Goal: Transaction & Acquisition: Purchase product/service

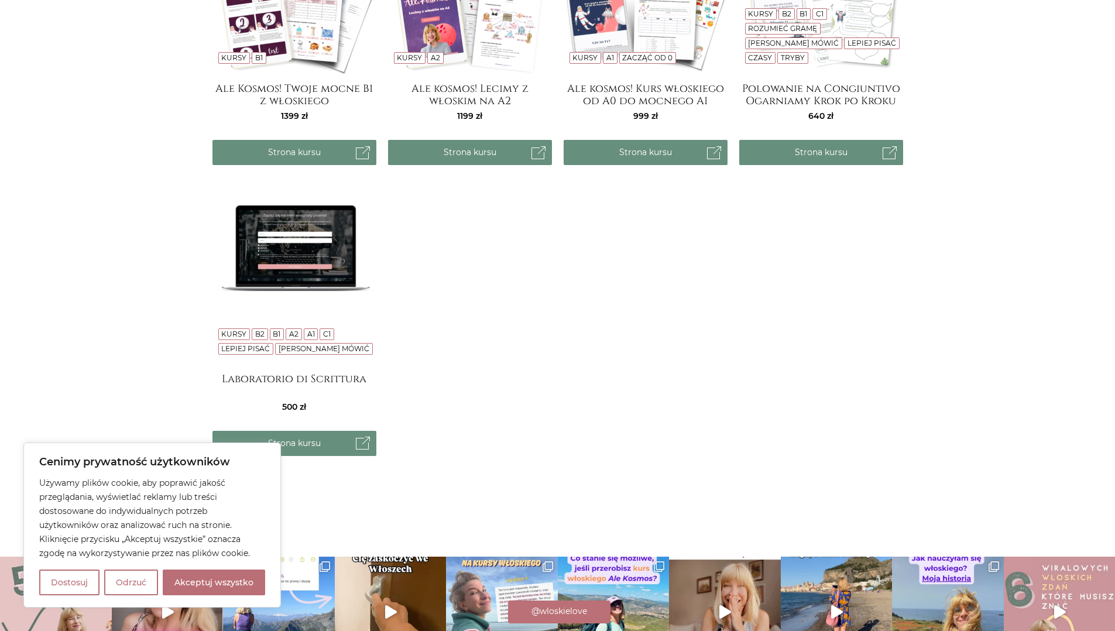
scroll to position [19, 0]
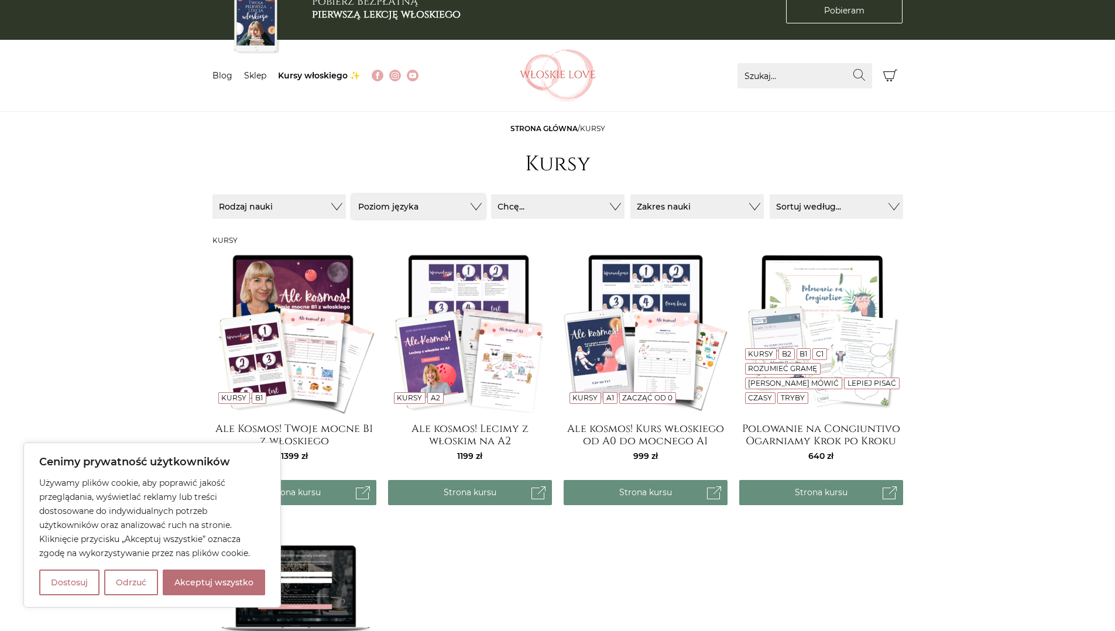
click at [415, 204] on button "Poziom języka" at bounding box center [418, 206] width 133 height 25
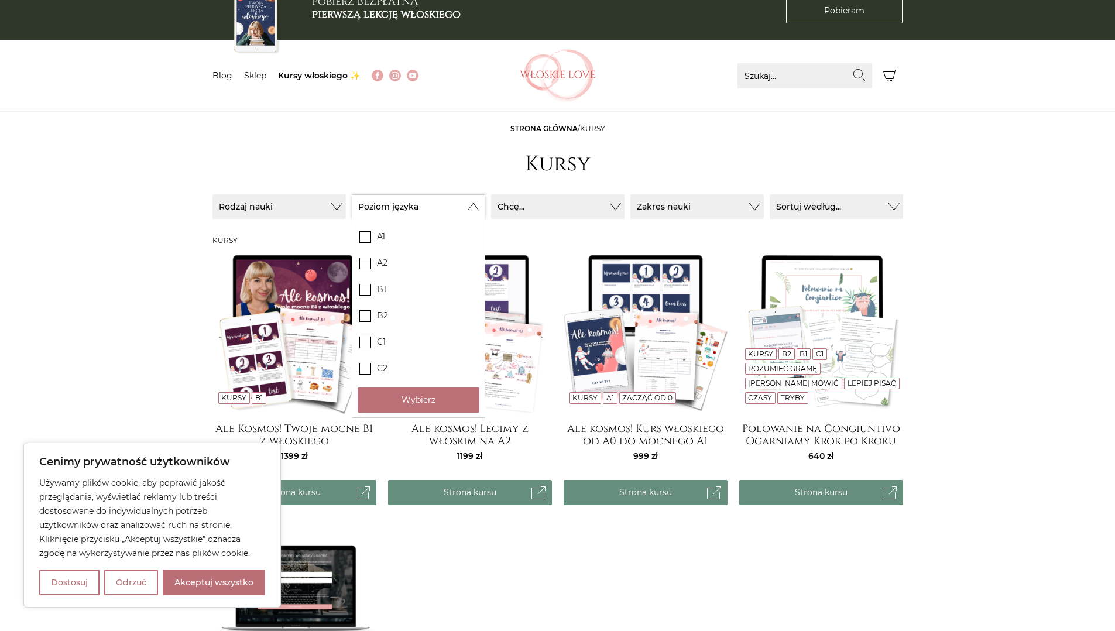
click at [415, 204] on button "Poziom języka" at bounding box center [418, 206] width 133 height 25
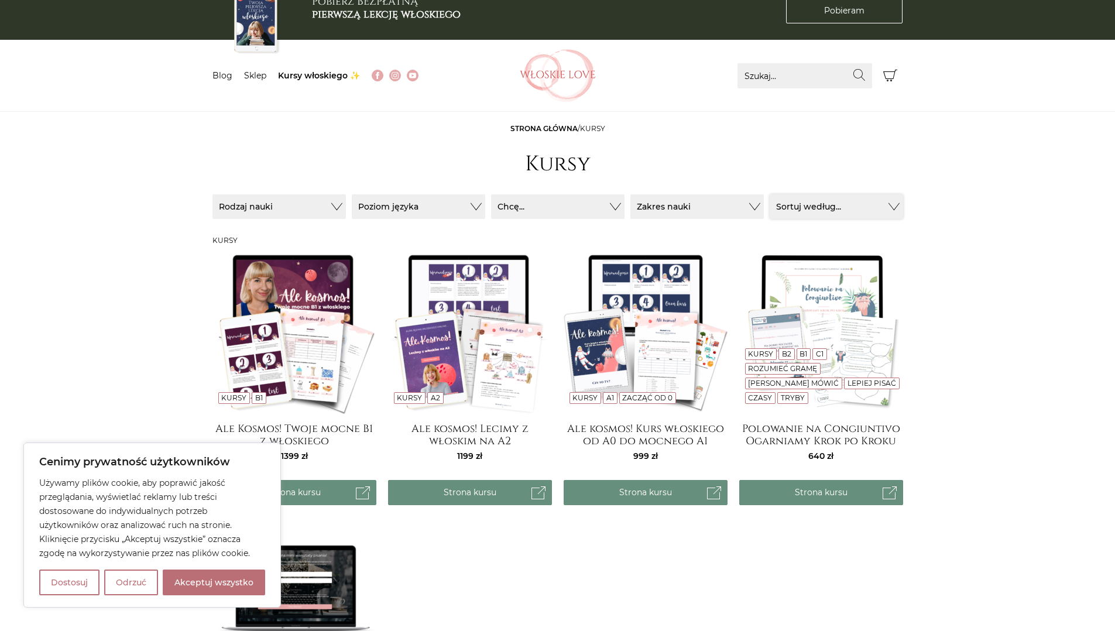
click at [827, 206] on button "Sortuj według..." at bounding box center [836, 206] width 133 height 25
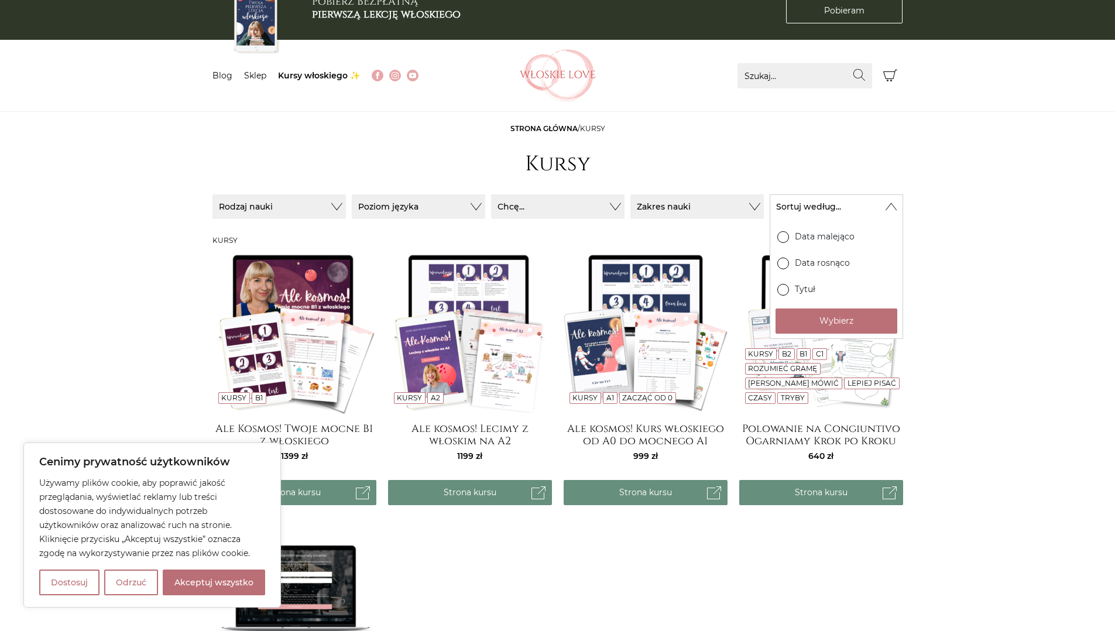
click at [978, 193] on main "Strona główna / Kursy Kursy Sortuj / Filtruj (4) Sortuj / Filtruj (4) Rodzaj na…" at bounding box center [557, 478] width 1115 height 708
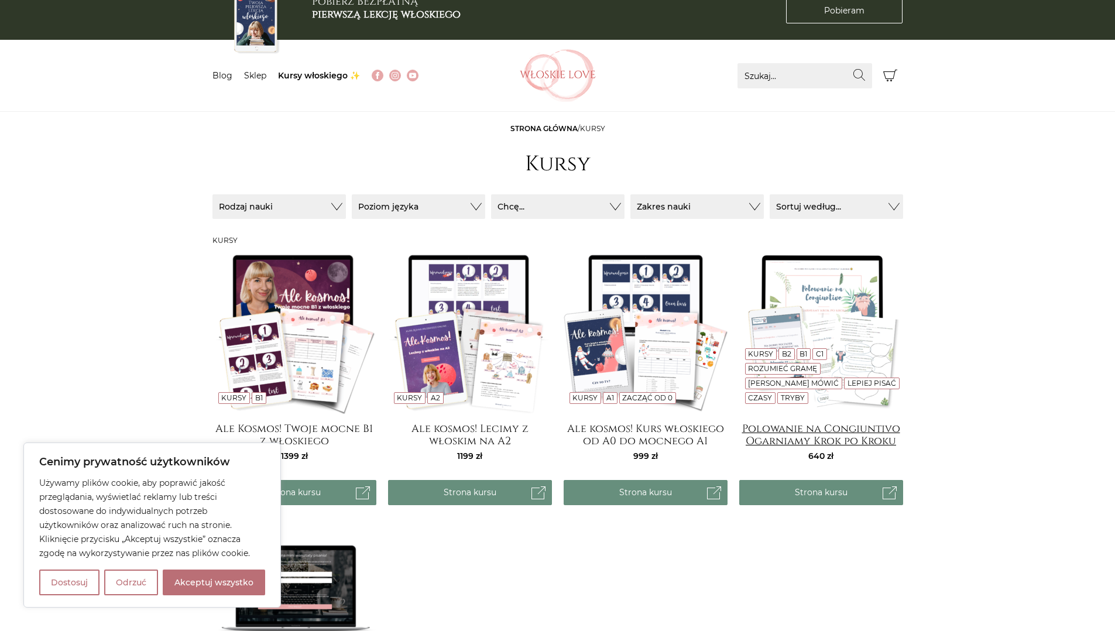
click at [813, 445] on h4 "Polowanie na Congiuntivo Ogarniamy Krok po Kroku" at bounding box center [821, 434] width 164 height 23
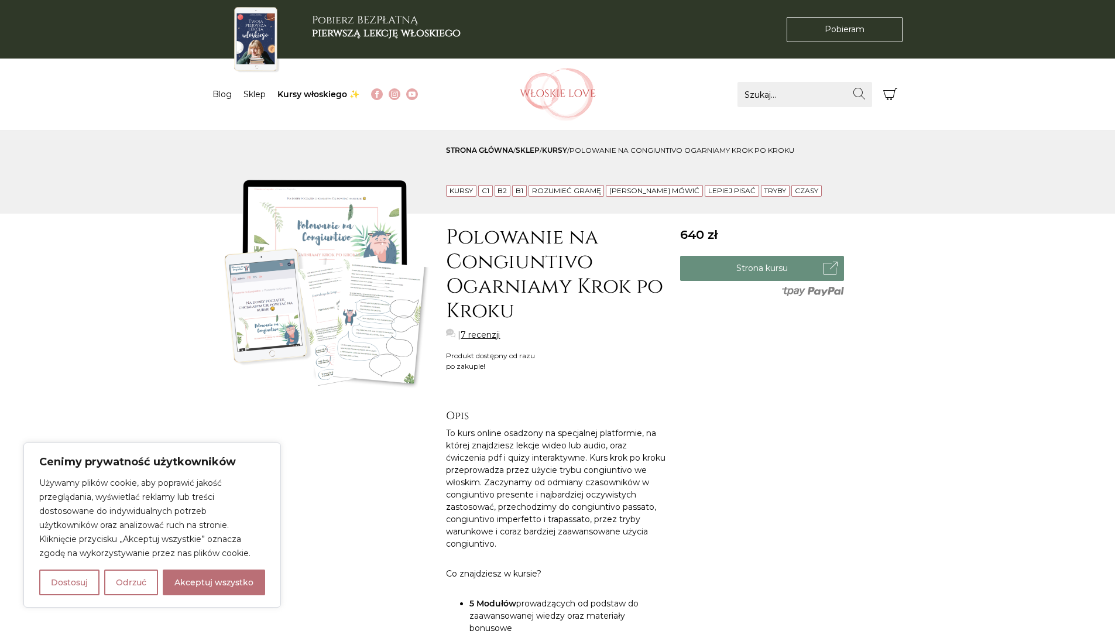
click at [652, 191] on link "[PERSON_NAME] mówić" at bounding box center [654, 190] width 90 height 9
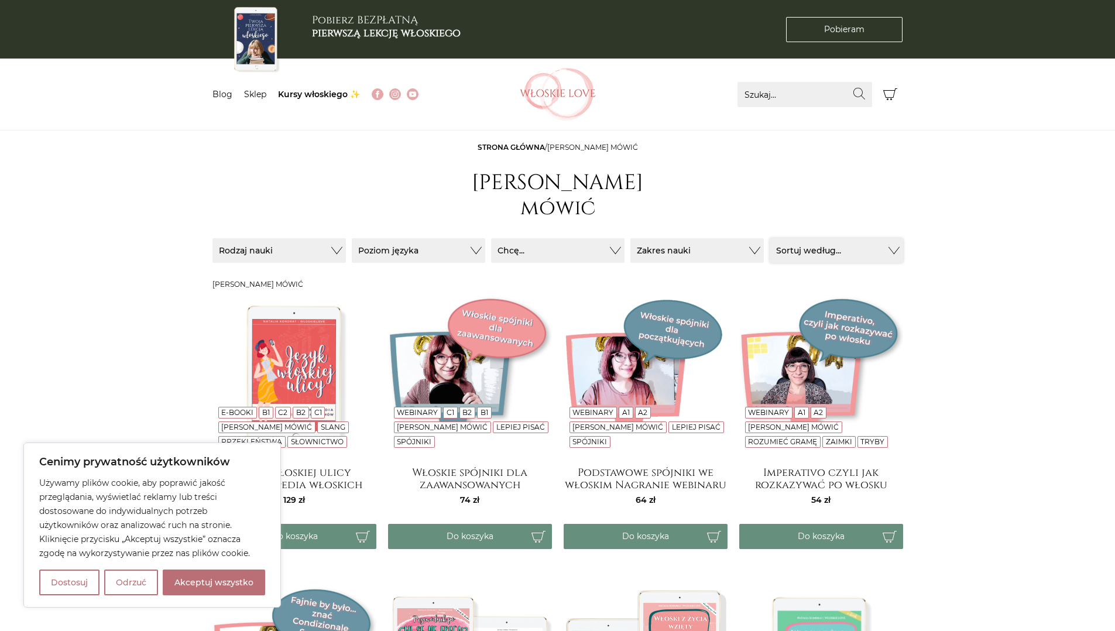
click at [819, 238] on button "Sortuj według..." at bounding box center [836, 250] width 133 height 25
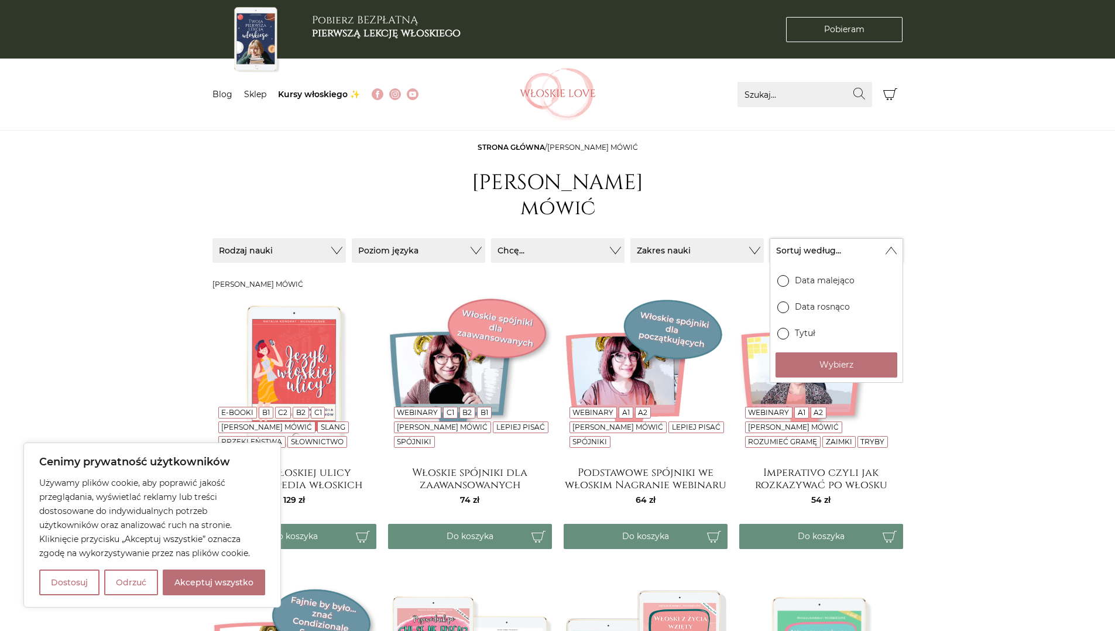
click at [819, 238] on button "Sortuj według..." at bounding box center [836, 250] width 133 height 25
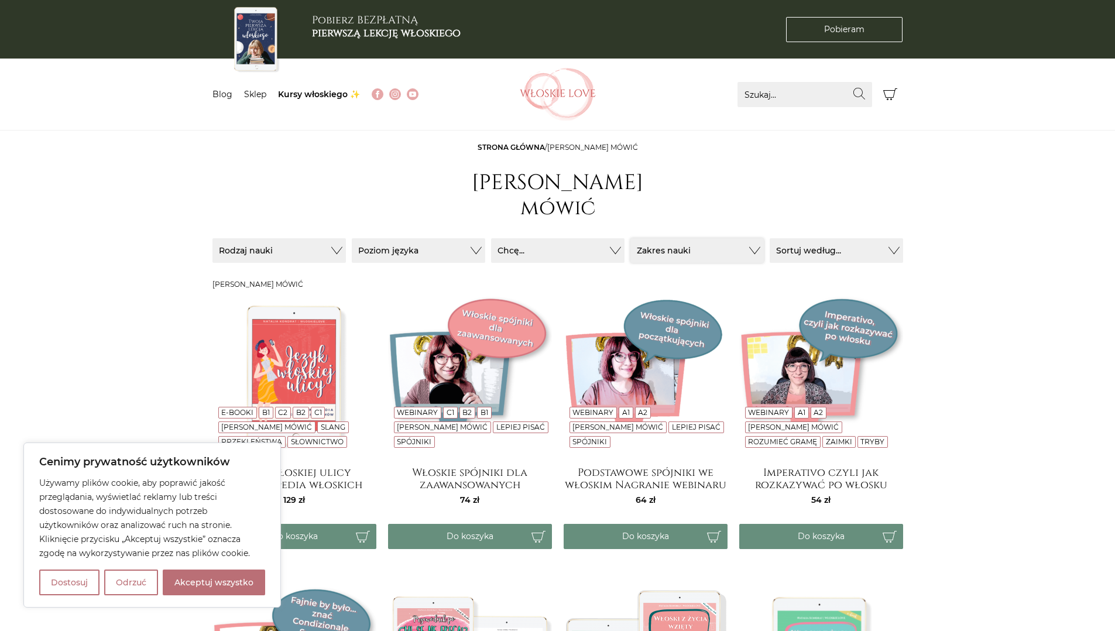
click at [683, 238] on button "Zakres nauki" at bounding box center [697, 250] width 133 height 25
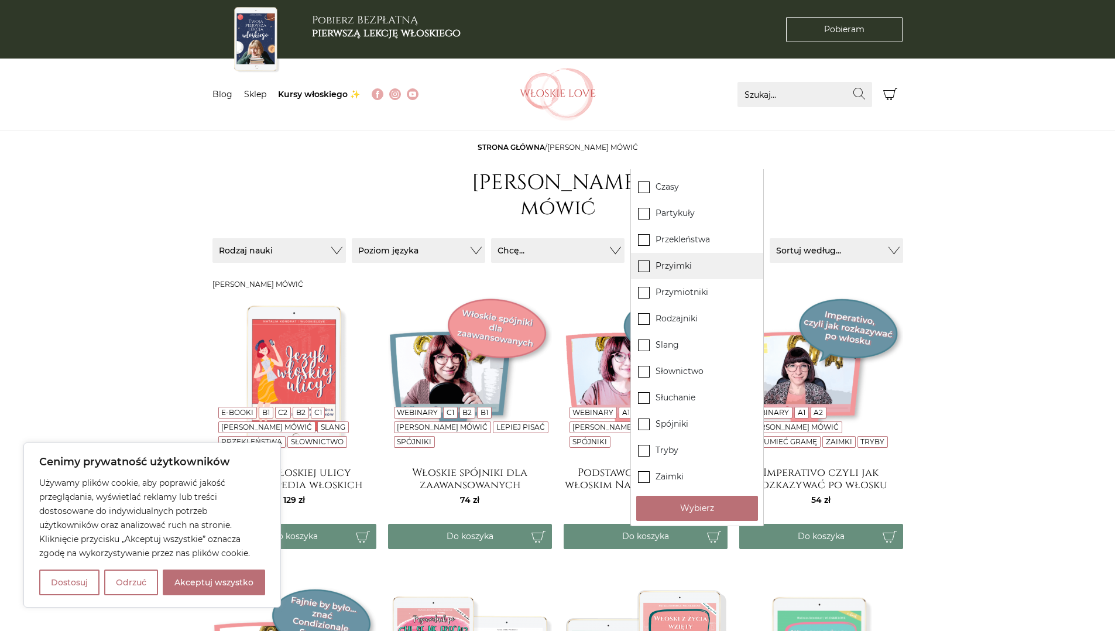
click at [642, 259] on label "Przyimki" at bounding box center [697, 266] width 132 height 26
click at [0, 0] on input "Przyimki" at bounding box center [0, 0] width 0 height 0
click at [721, 521] on button "Wybierz" at bounding box center [697, 508] width 122 height 25
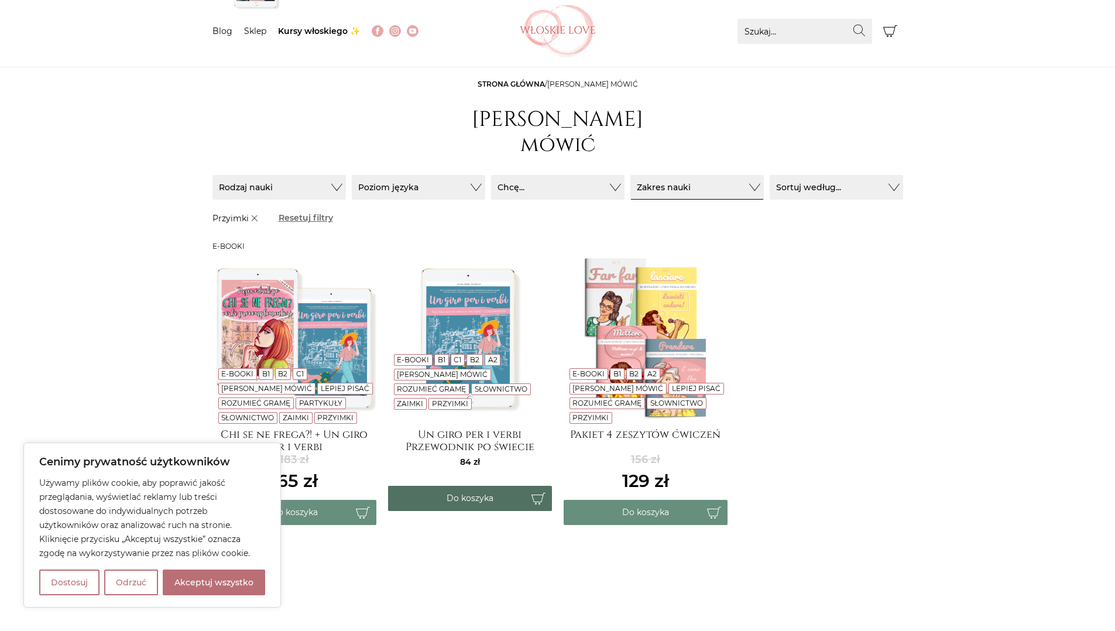
scroll to position [85, 0]
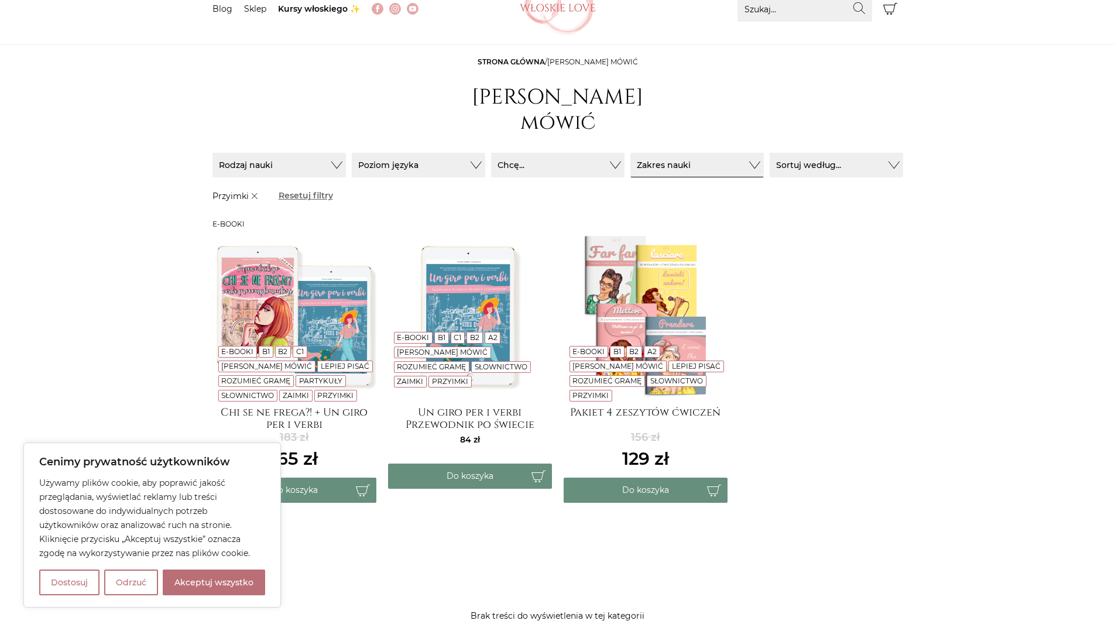
click at [472, 310] on img at bounding box center [470, 316] width 164 height 164
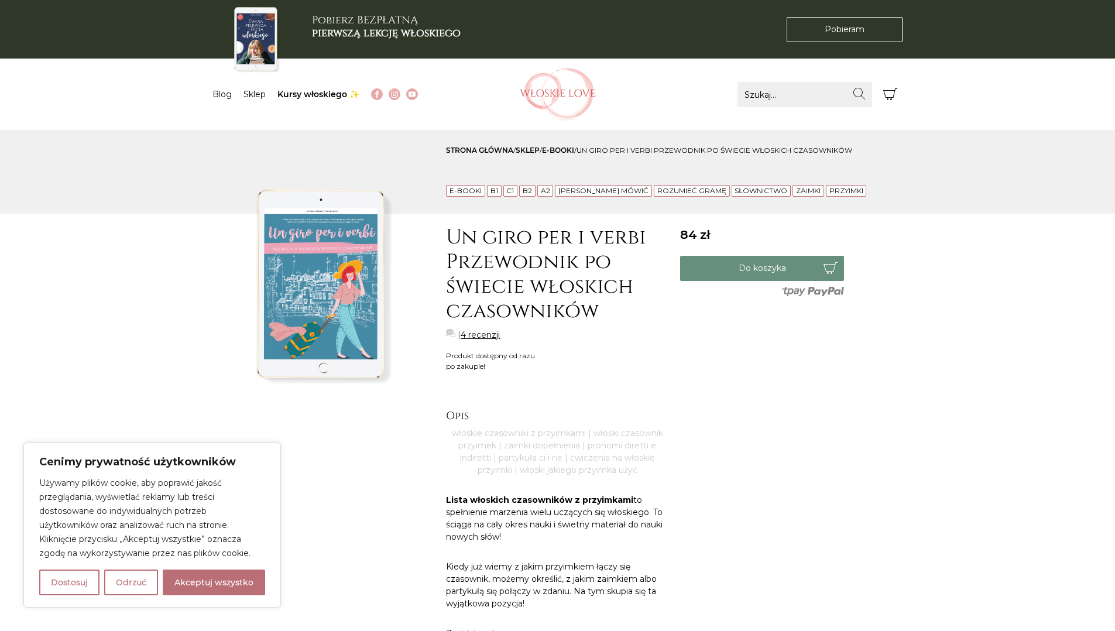
click at [500, 341] on link "4 recenzji" at bounding box center [480, 335] width 39 height 12
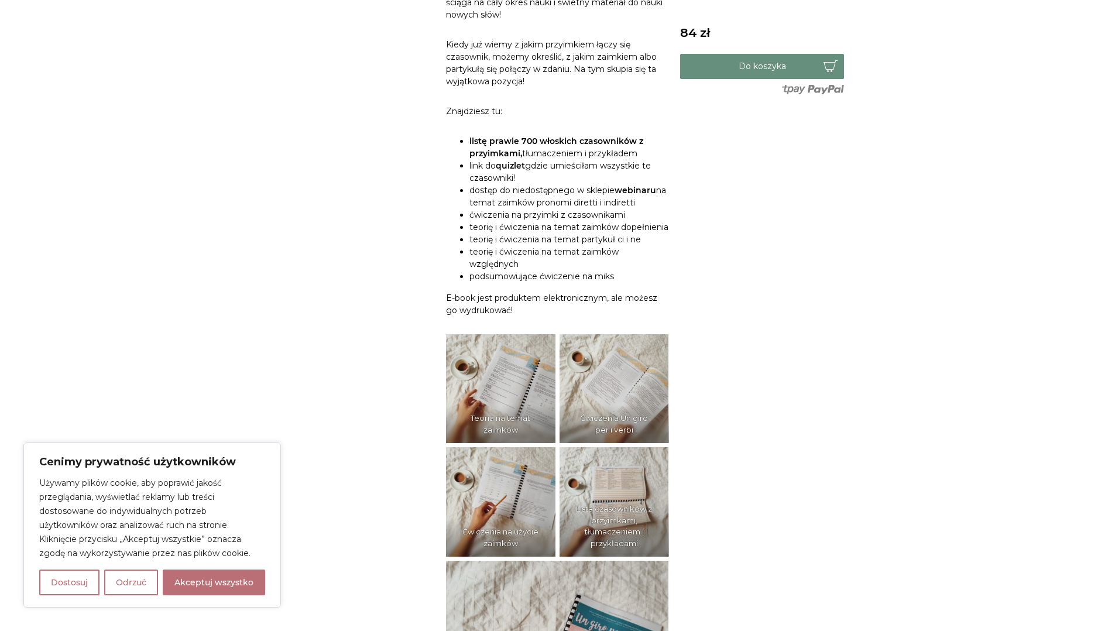
scroll to position [299, 0]
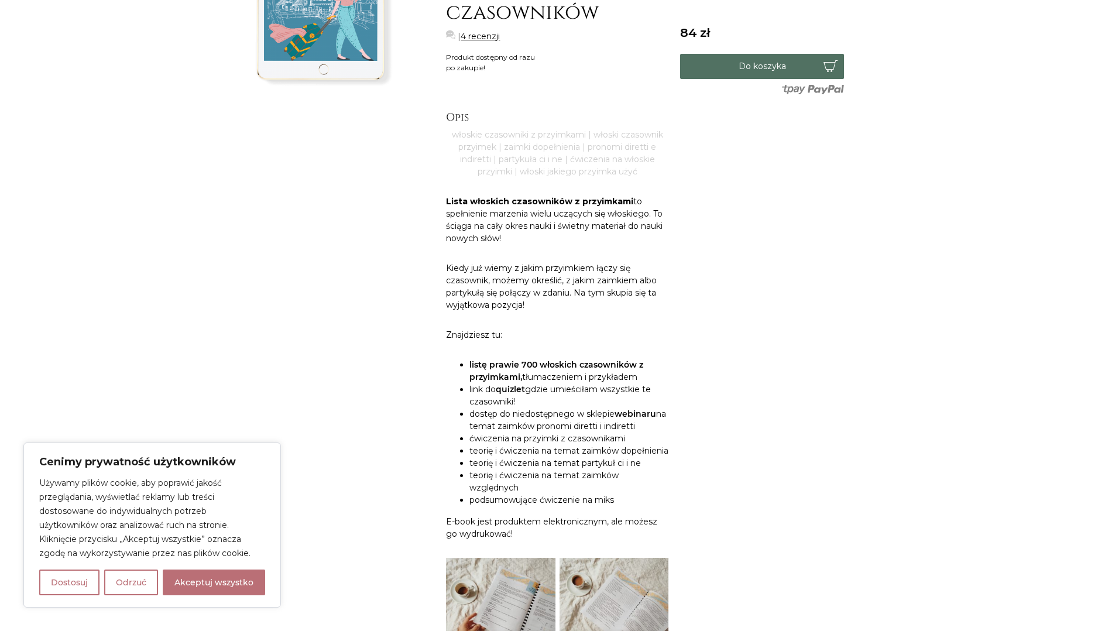
click at [770, 66] on button "Do koszyka" at bounding box center [762, 66] width 164 height 25
click at [207, 582] on button "Akceptuj wszystko" at bounding box center [214, 583] width 102 height 26
checkbox input "true"
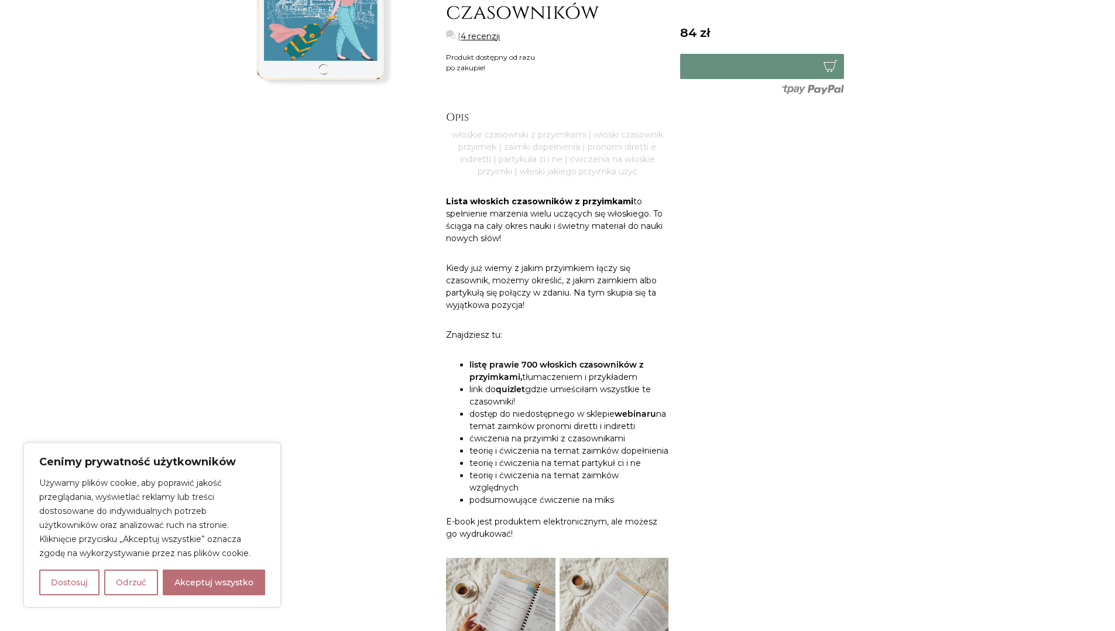
checkbox input "true"
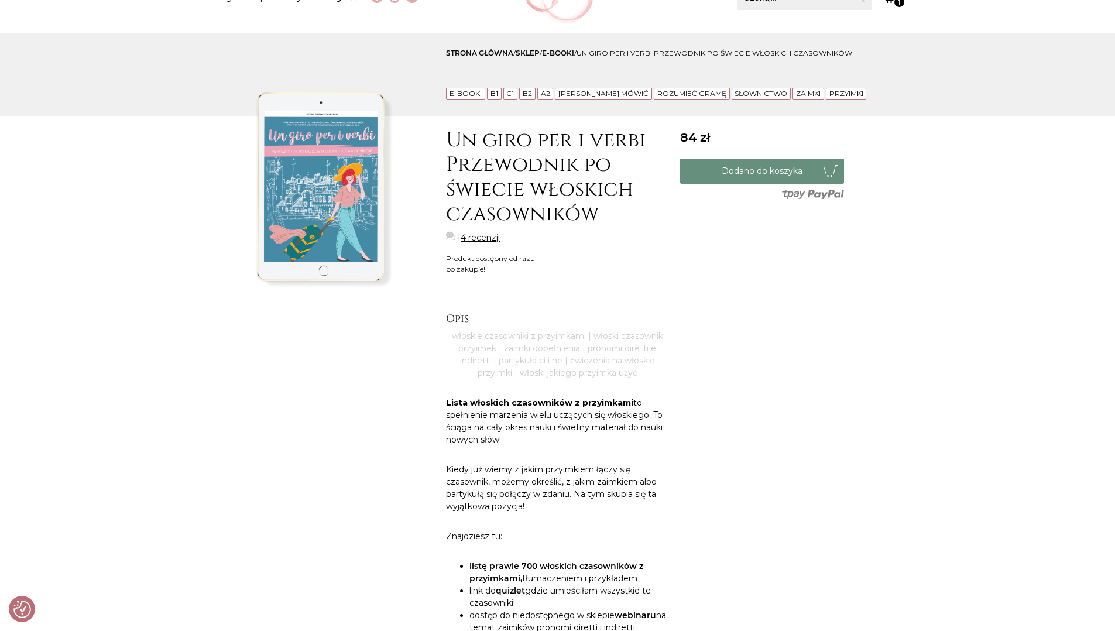
scroll to position [0, 0]
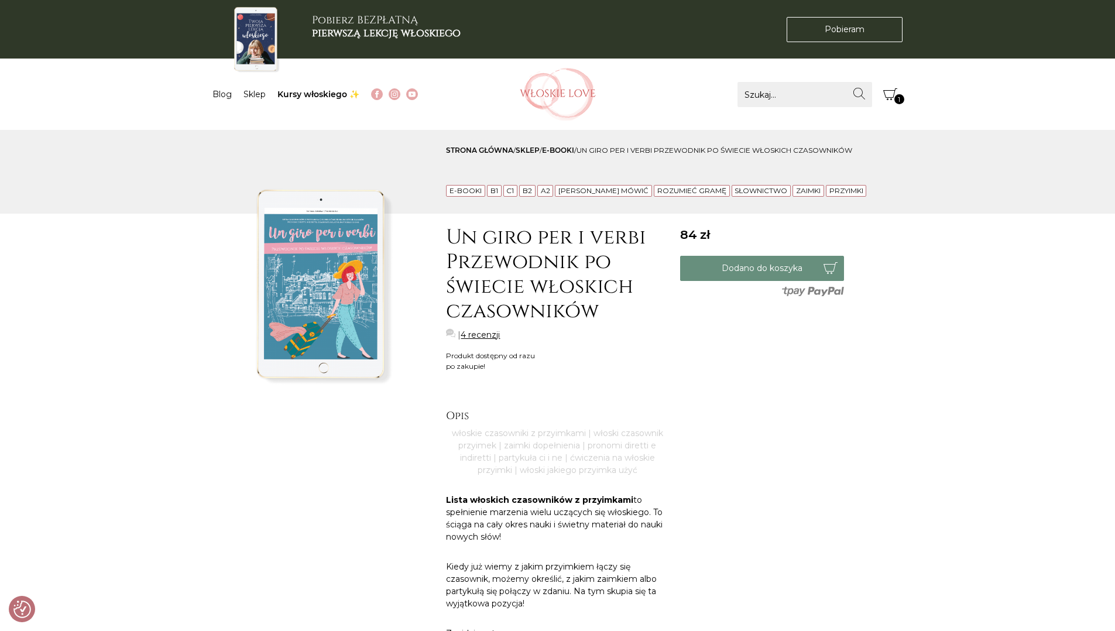
click at [895, 94] on icon "Koszyk" at bounding box center [890, 94] width 14 height 14
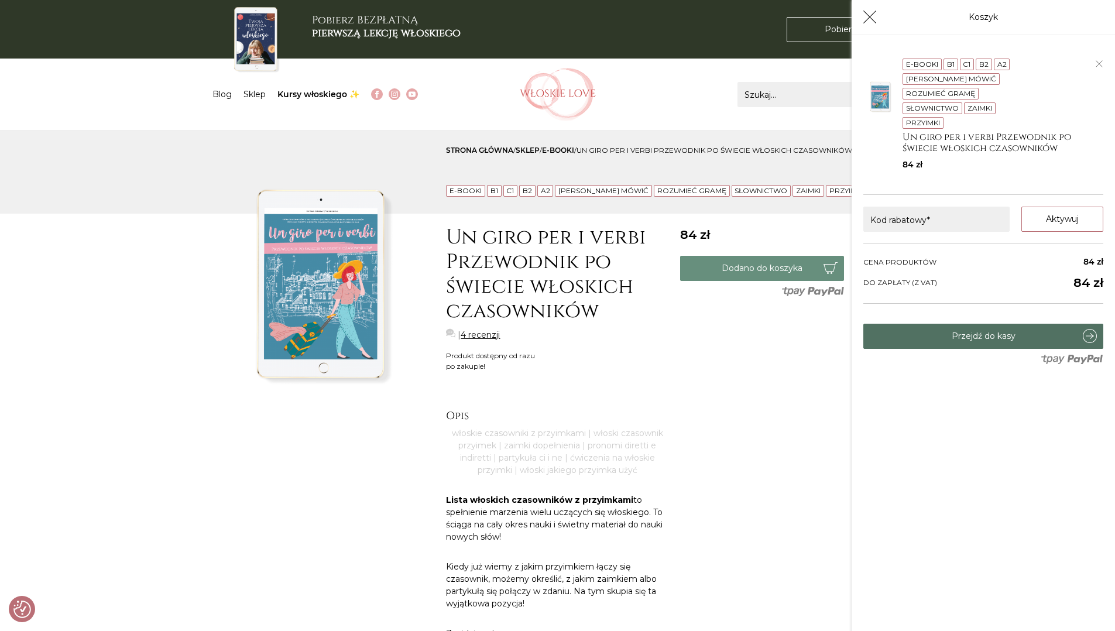
click at [992, 349] on link "Przejdź do kasy" at bounding box center [984, 336] width 240 height 25
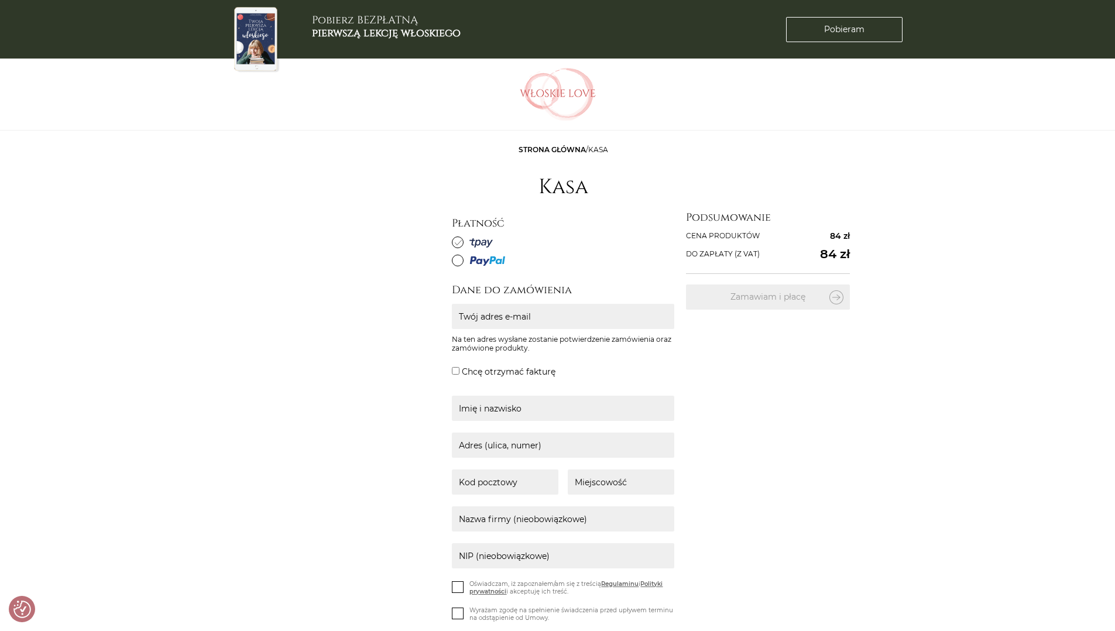
click at [829, 179] on article "Strona główna / Kasa Kasa Płatność" at bounding box center [645, 492] width 386 height 700
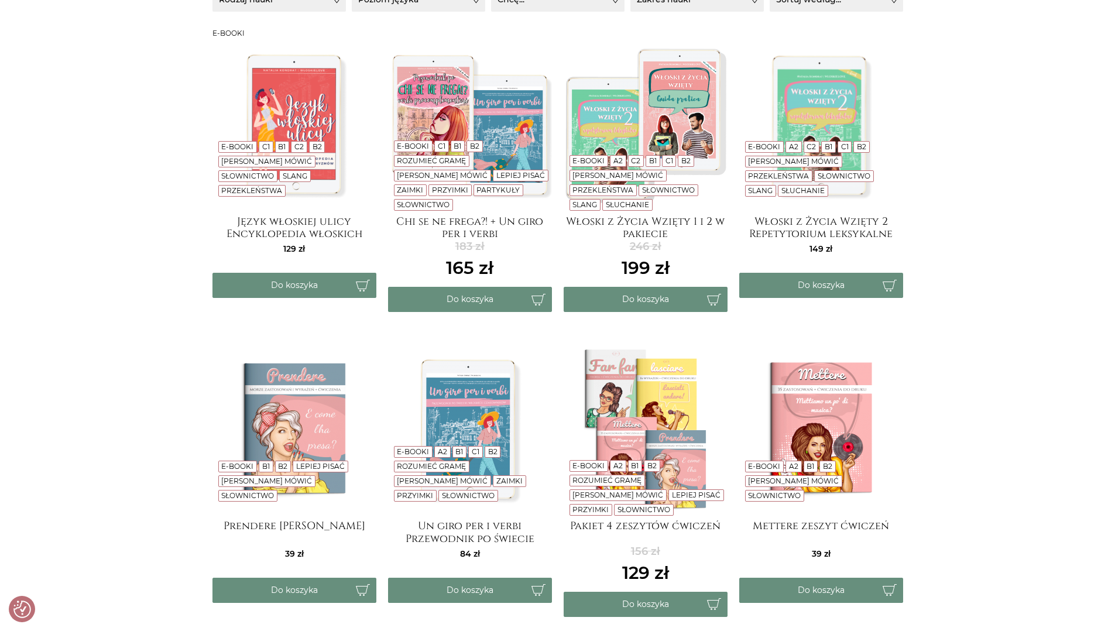
scroll to position [331, 0]
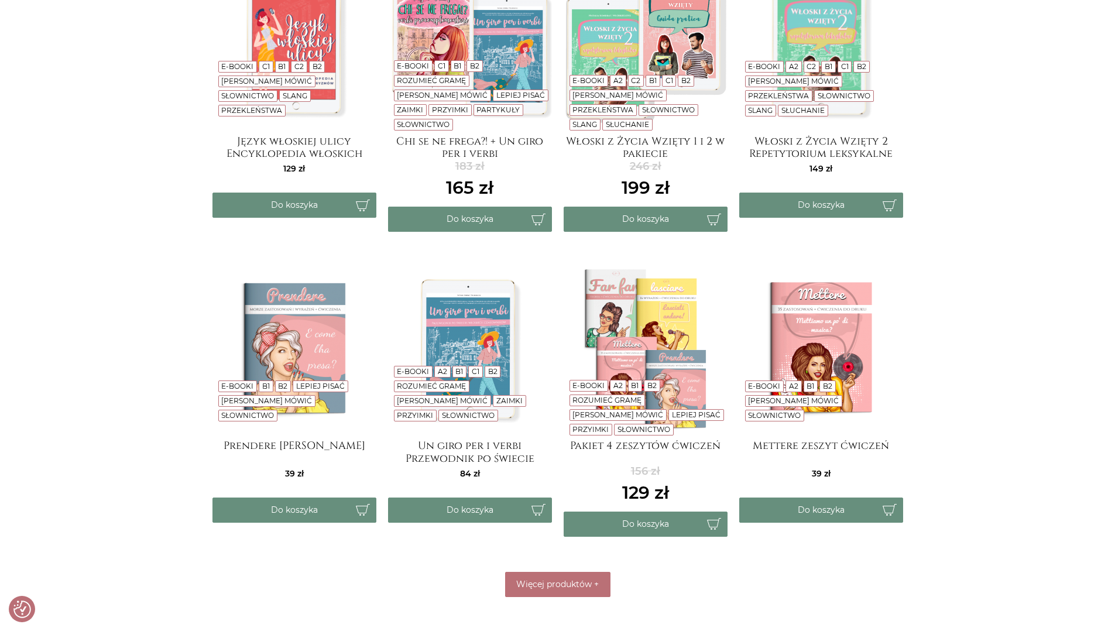
click at [465, 372] on img at bounding box center [470, 349] width 164 height 164
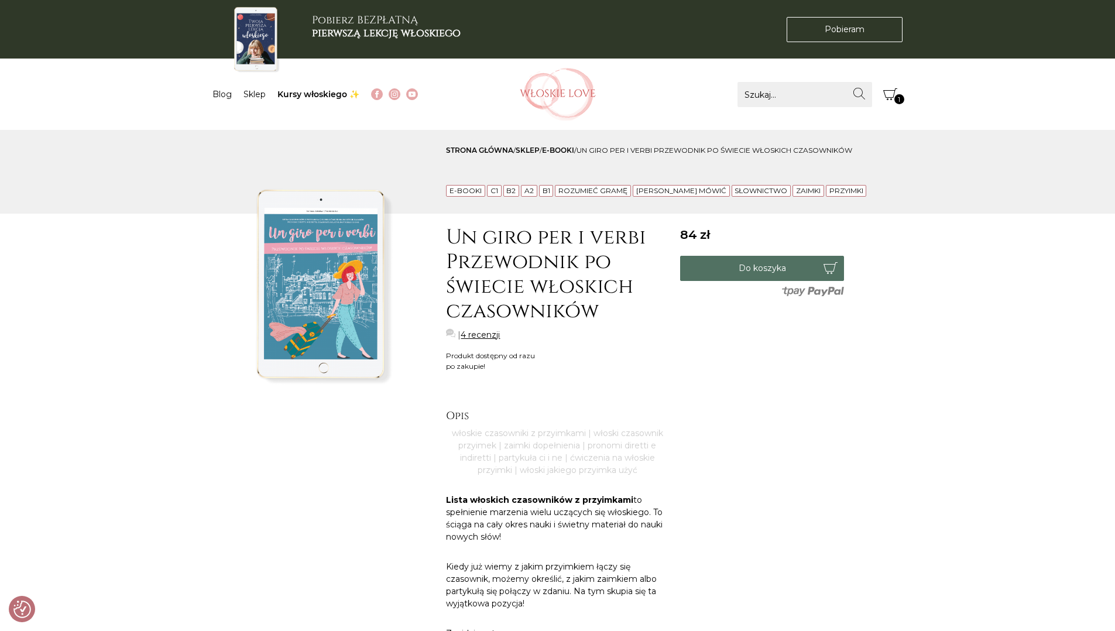
click at [759, 268] on button "Do koszyka" at bounding box center [762, 268] width 164 height 25
click at [892, 91] on icon "Koszyk" at bounding box center [890, 94] width 14 height 14
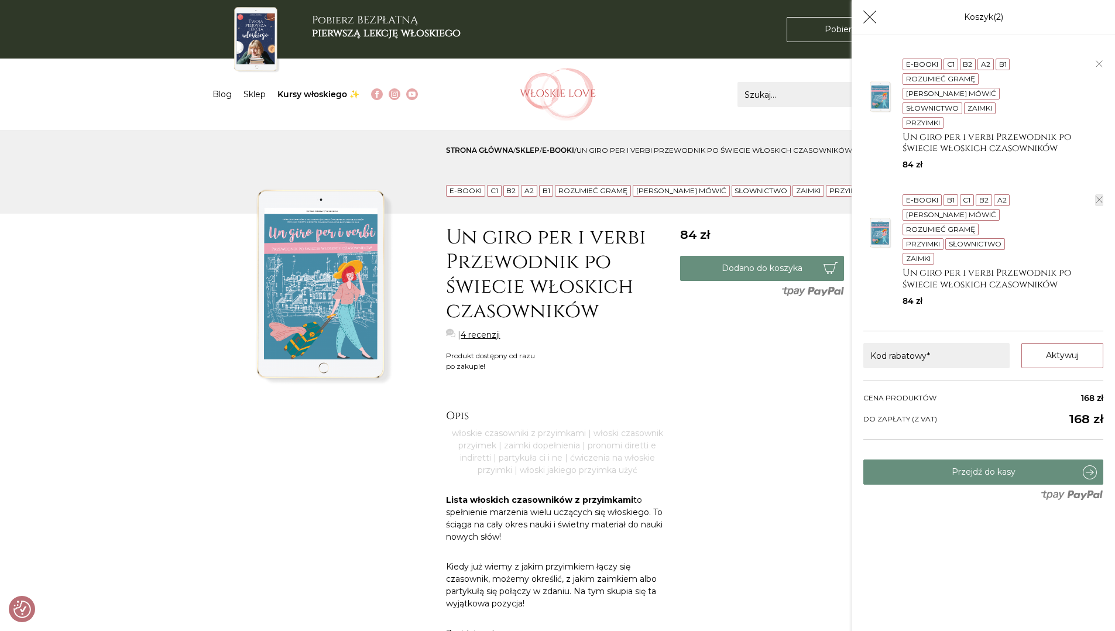
click at [1101, 198] on icon "button" at bounding box center [1099, 199] width 7 height 7
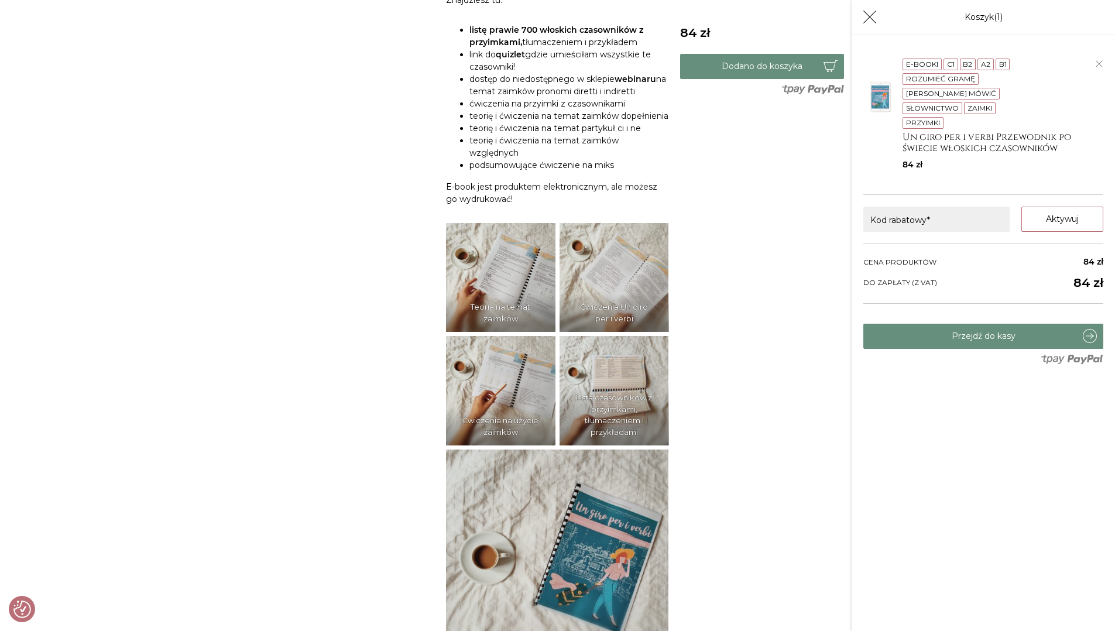
scroll to position [889, 0]
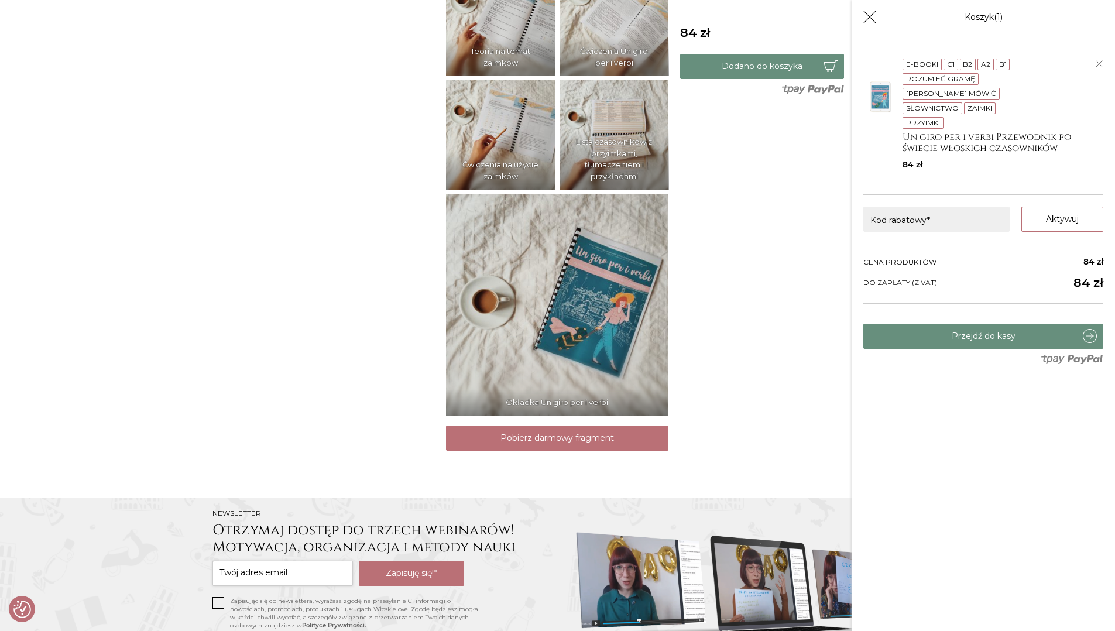
click at [485, 76] on figcaption "Teoria na temat zaimków" at bounding box center [500, 57] width 109 height 38
click at [502, 76] on figcaption "Teoria na temat zaimków" at bounding box center [500, 57] width 109 height 38
click at [617, 76] on figcaption "Ćwiczenia Un giro per i verbi" at bounding box center [614, 57] width 109 height 38
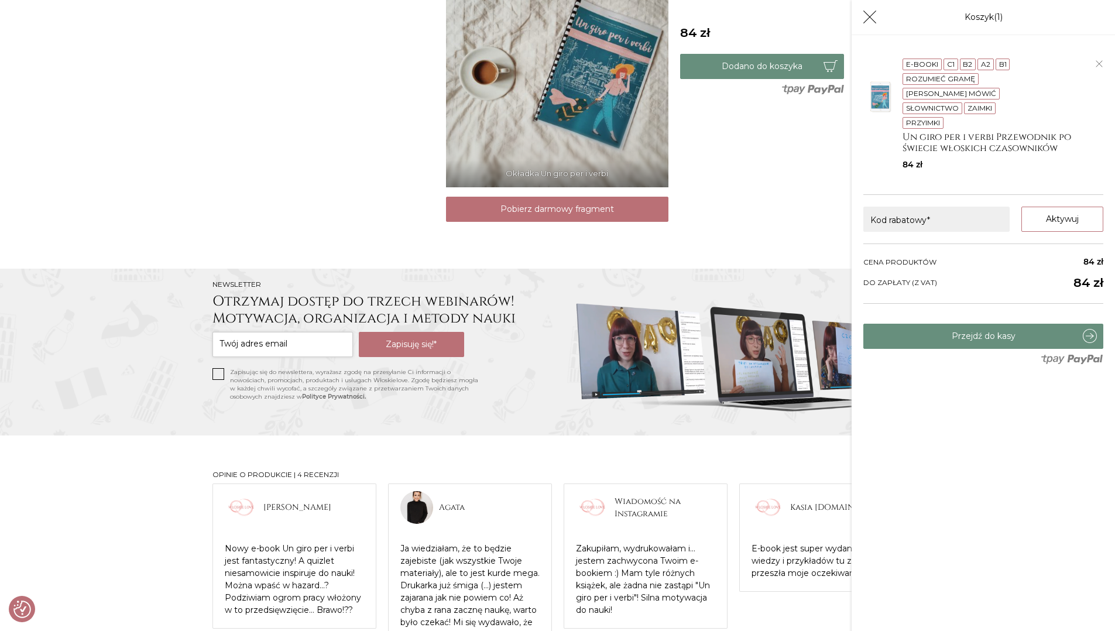
scroll to position [1119, 0]
click at [585, 221] on link "Pobierz darmowy fragment" at bounding box center [557, 208] width 222 height 25
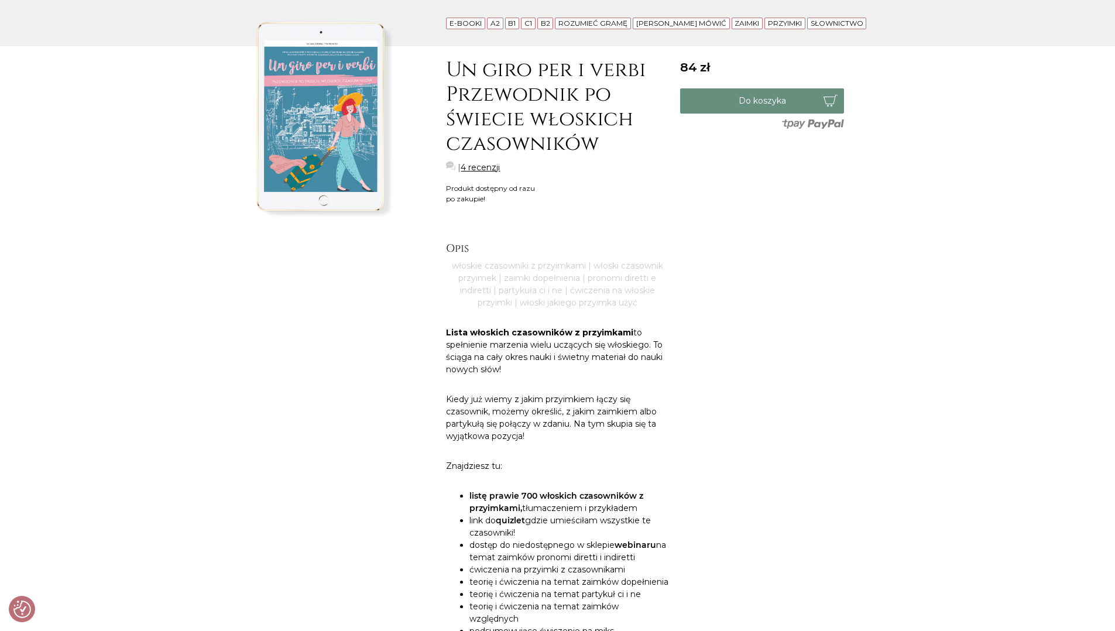
scroll to position [40, 0]
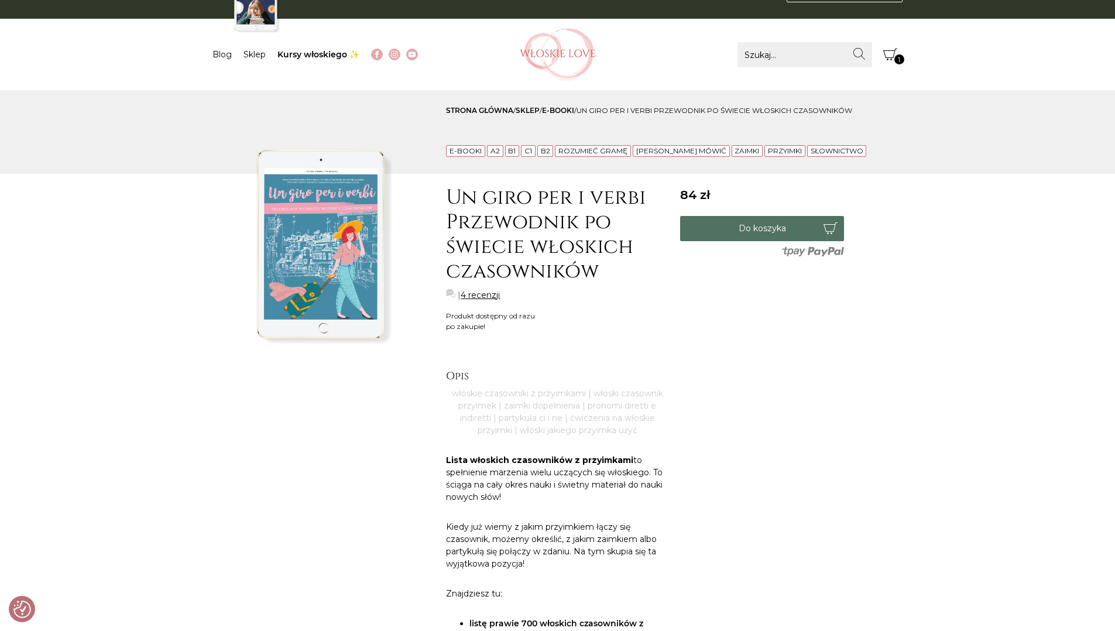
click at [752, 235] on button "Do koszyka" at bounding box center [762, 228] width 164 height 25
click at [900, 59] on span "2" at bounding box center [900, 59] width 10 height 10
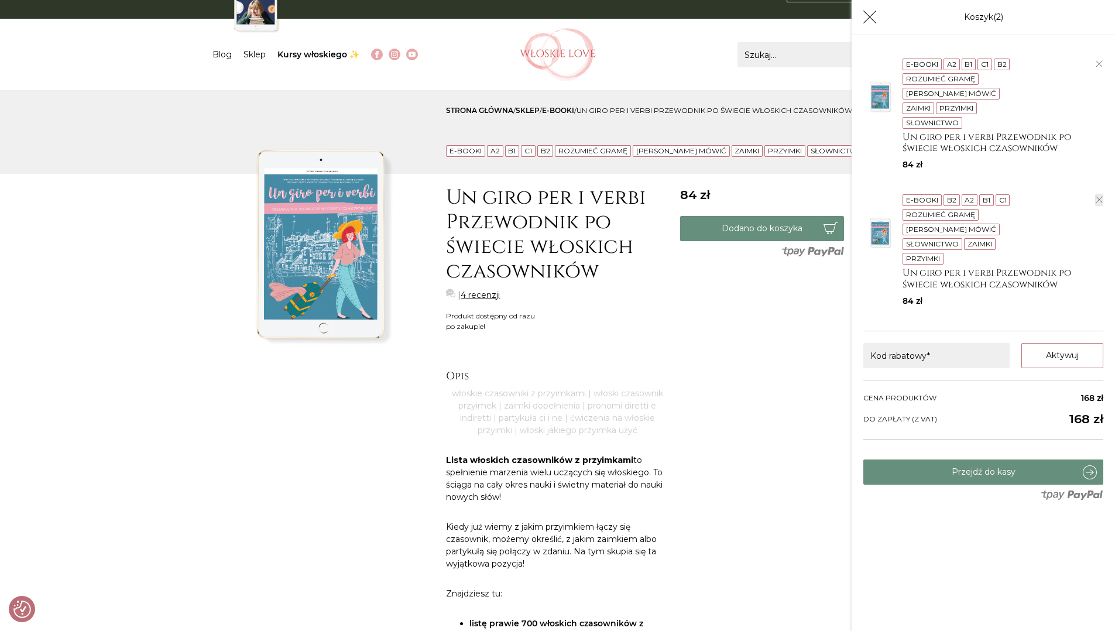
click at [1101, 196] on icon "button" at bounding box center [1099, 199] width 7 height 7
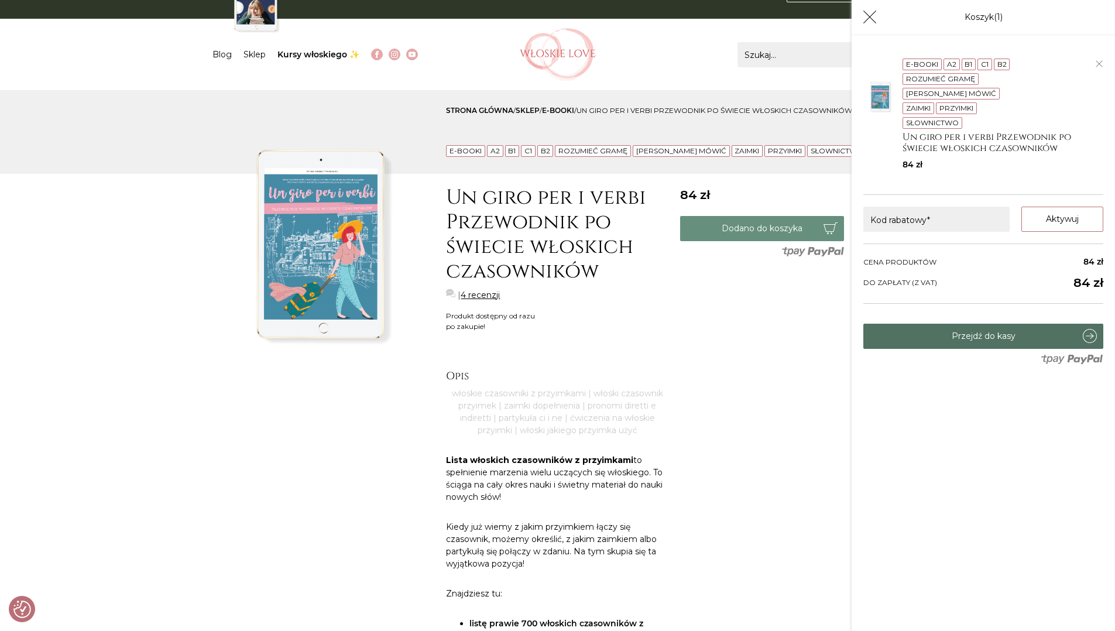
click at [977, 338] on link "Przejdź do kasy" at bounding box center [984, 336] width 240 height 25
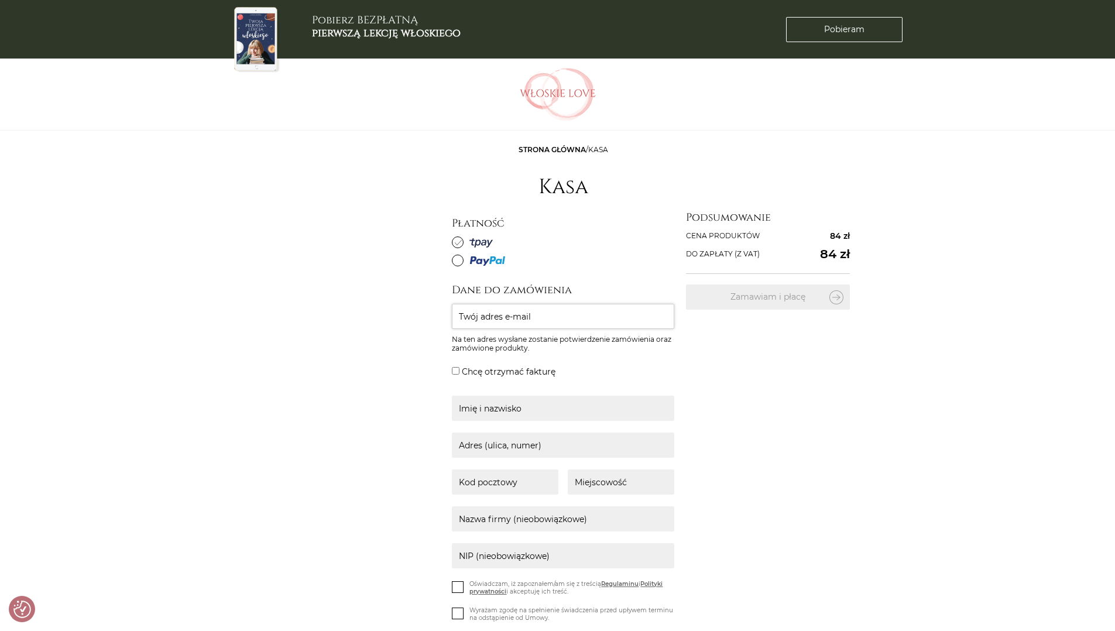
click at [569, 329] on input "Twój adres e-mail" at bounding box center [563, 316] width 222 height 25
type input "[EMAIL_ADDRESS][DOMAIN_NAME]"
type input "[PERSON_NAME]"
type input "Sopocka, 4"
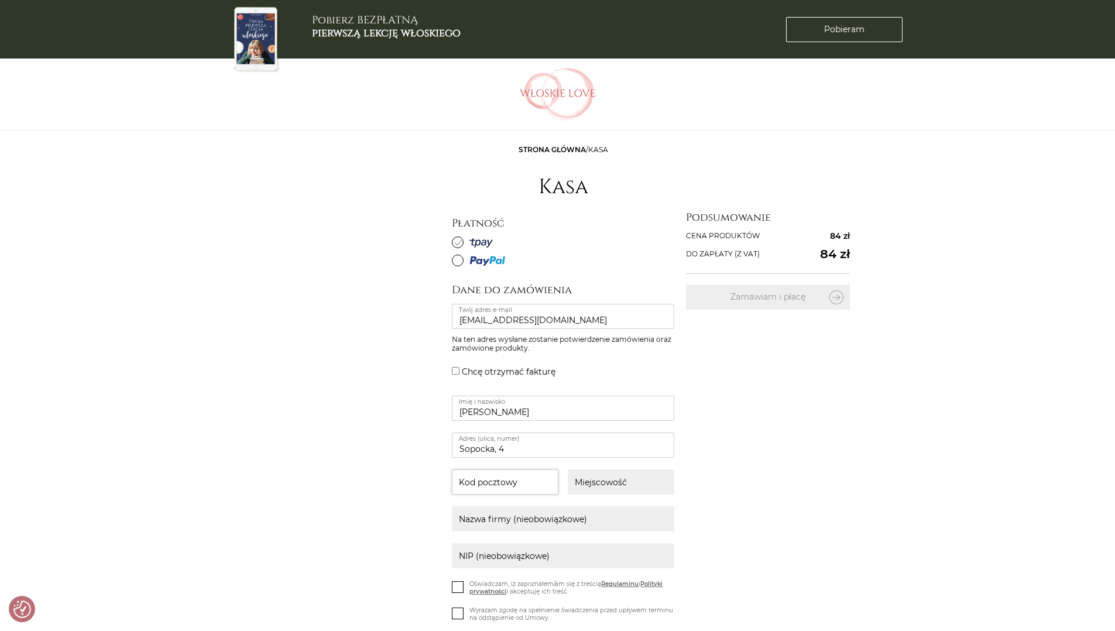
type input "86-031"
type input "Wilcze Gm. [GEOGRAPHIC_DATA]"
type input "Chirurg Dziecięcy [PERSON_NAME]"
click at [783, 417] on div "Dane do zamówienia grzegorz-l1@o2.pl Twój adres e-mail Na ten adres wysłane zos…" at bounding box center [645, 517] width 386 height 468
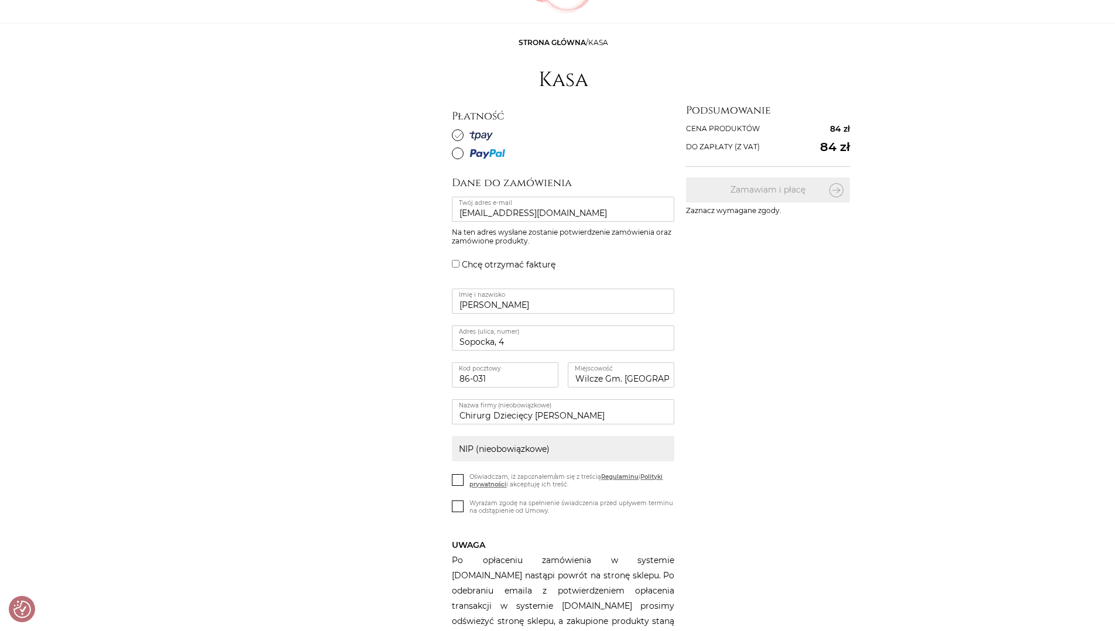
scroll to position [136, 0]
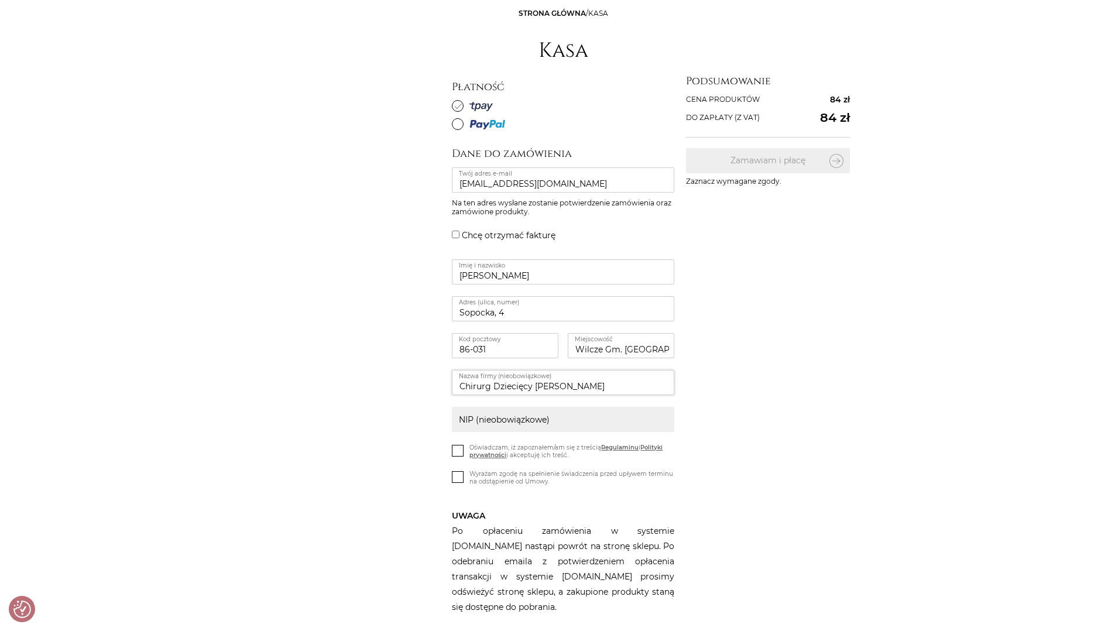
drag, startPoint x: 463, startPoint y: 428, endPoint x: 720, endPoint y: 430, distance: 257.0
click at [720, 430] on div "Dane do zamówienia grzegorz-l1@o2.pl Twój adres e-mail Na ten adres wysłane zos…" at bounding box center [645, 380] width 386 height 468
click at [826, 430] on div "Dane do zamówienia grzegorz-l1@o2.pl Twój adres e-mail Na ten adres wysłane zos…" at bounding box center [645, 380] width 386 height 468
click at [456, 455] on icon at bounding box center [458, 450] width 10 height 10
click at [0, 0] on input "Oświadczam, iż zapoznałem/am się z treścią Regulaminu i Polityki prywatności i …" at bounding box center [0, 0] width 0 height 0
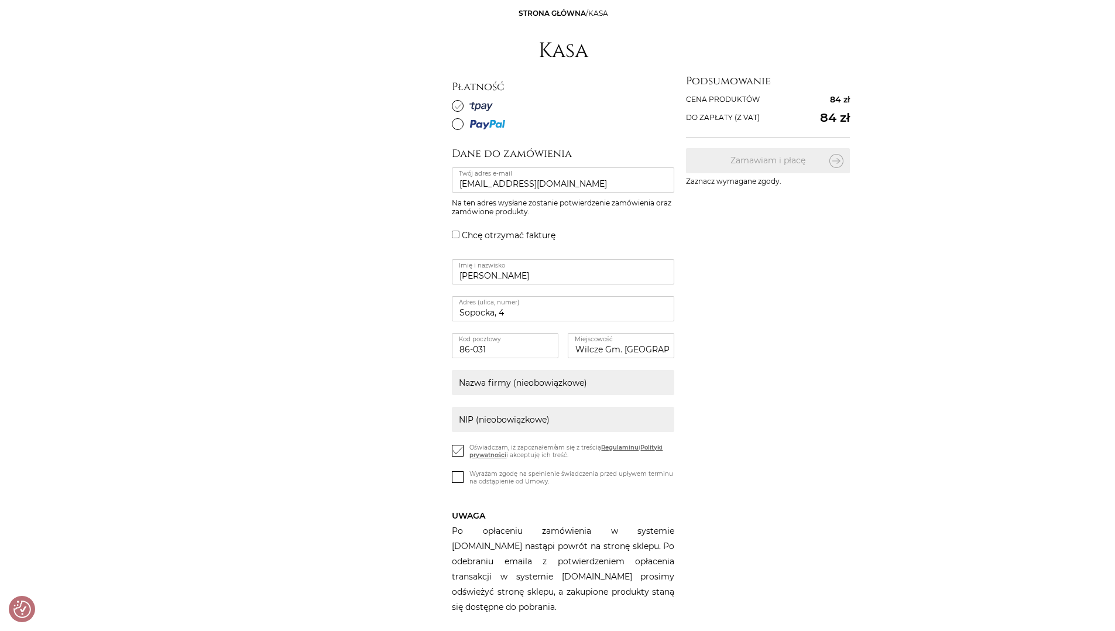
click at [460, 481] on icon at bounding box center [458, 476] width 10 height 10
click at [0, 0] on input "Wyrażam zgodę na spełnienie świadczenia przed upływem terminu na odstąpienie od…" at bounding box center [0, 0] width 0 height 0
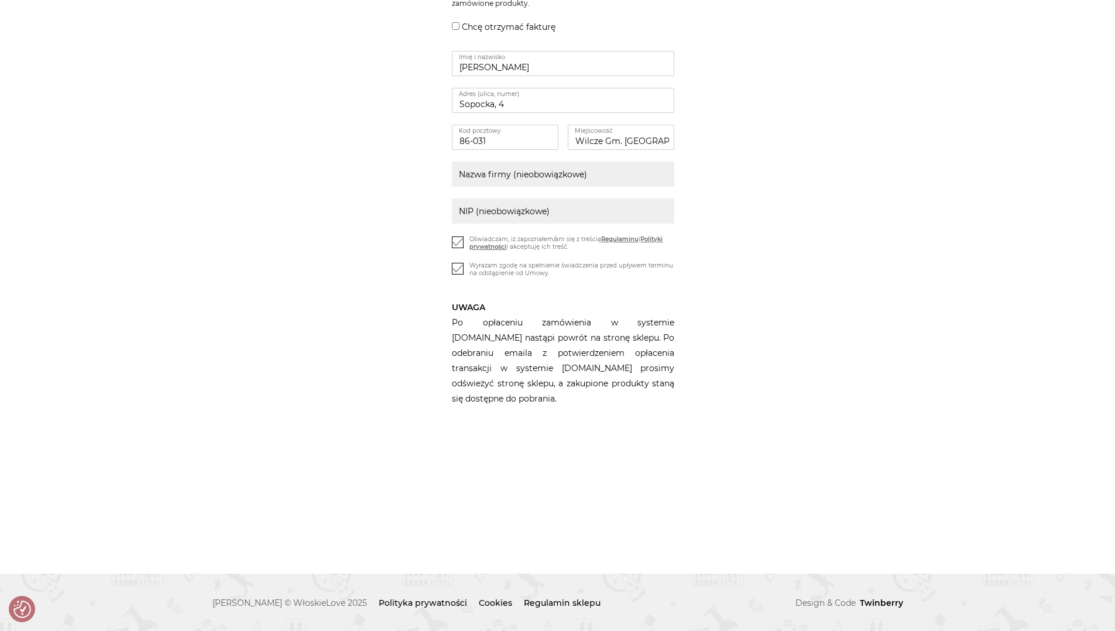
scroll to position [0, 0]
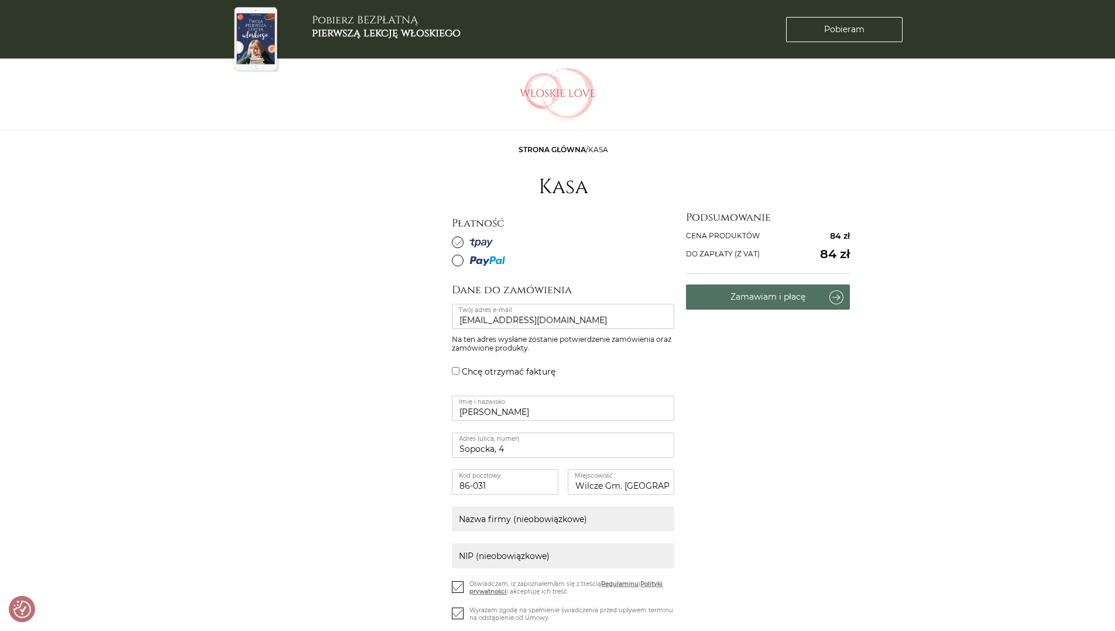
click at [773, 310] on button "Zamawiam i płacę" at bounding box center [768, 297] width 164 height 25
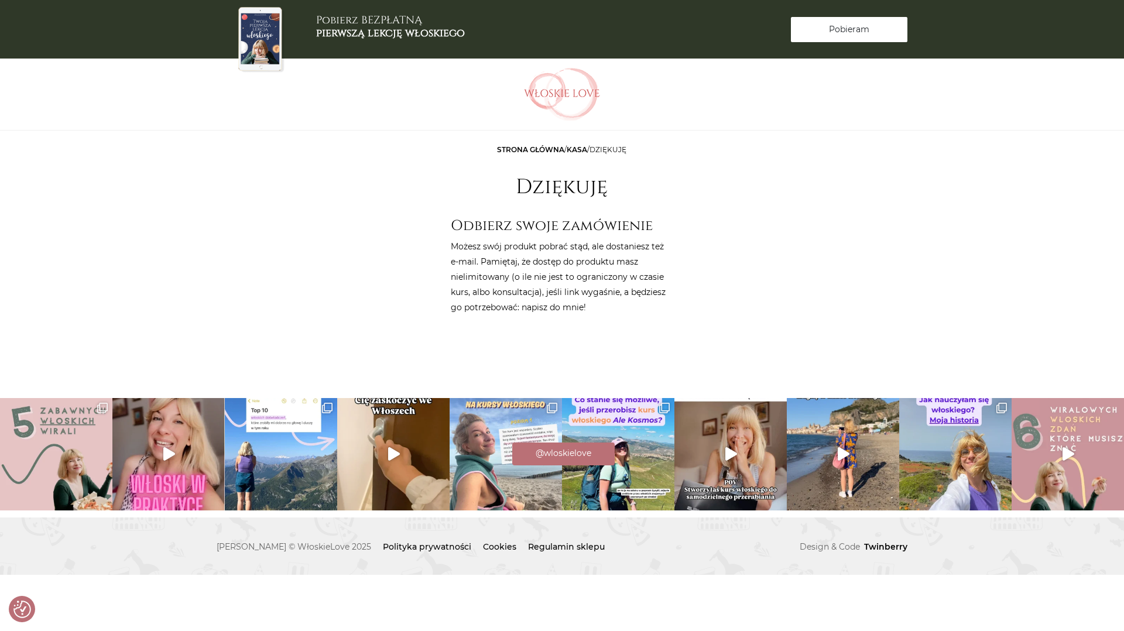
click at [829, 30] on span "Pobieram" at bounding box center [849, 29] width 40 height 12
